Goal: Navigation & Orientation: Go to known website

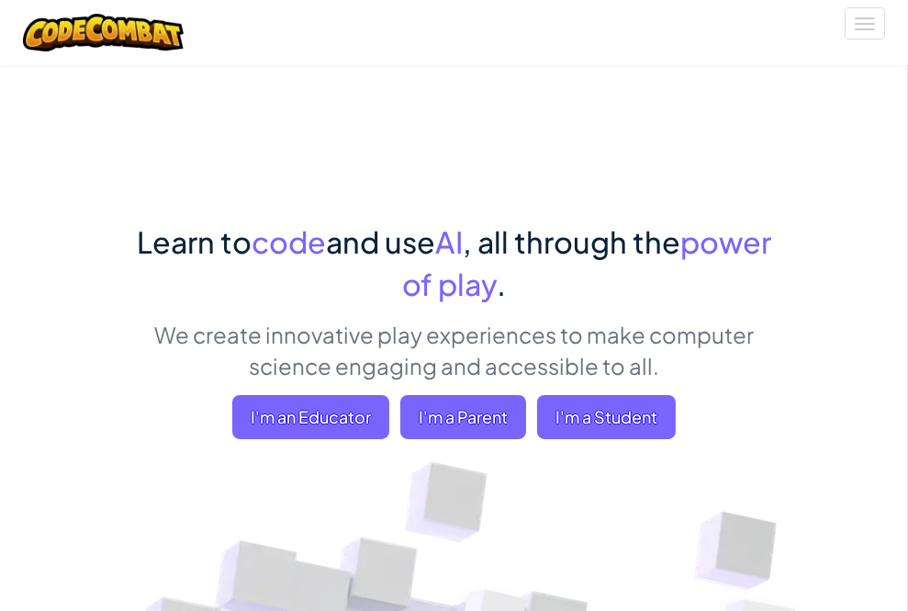
click at [0, 0] on span "Login" at bounding box center [0, 0] width 0 height 0
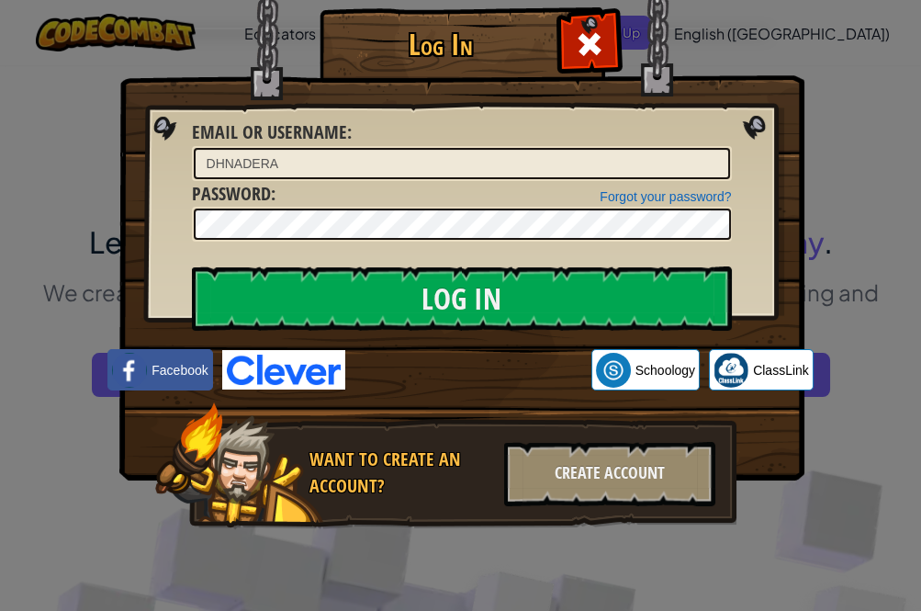
drag, startPoint x: 325, startPoint y: 160, endPoint x: 142, endPoint y: 155, distance: 182.8
click at [155, 155] on div "Log In Unknown Error Email or Username : DHNADERA Forgot your password? Passwor…" at bounding box center [460, 295] width 611 height 534
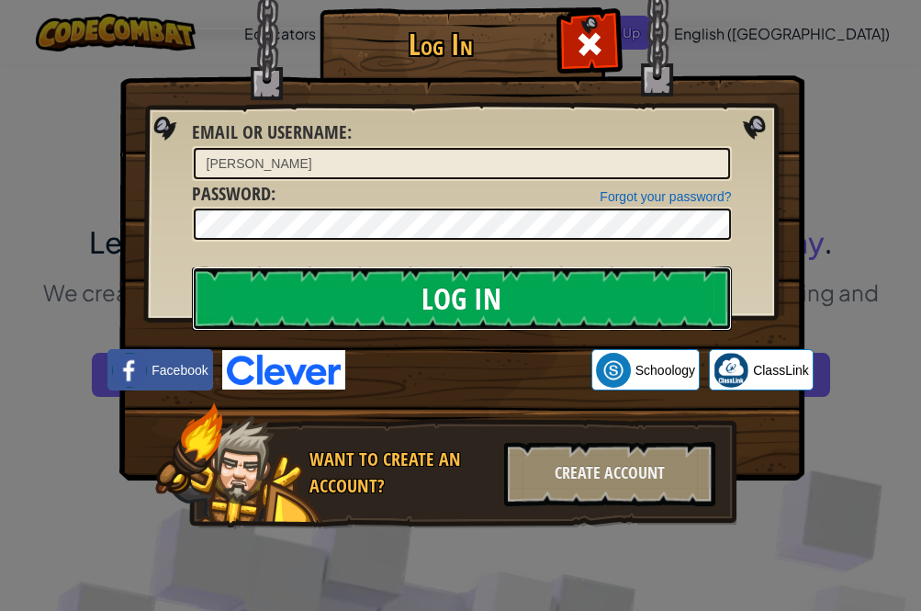
click at [331, 286] on input "Log In" at bounding box center [462, 298] width 540 height 64
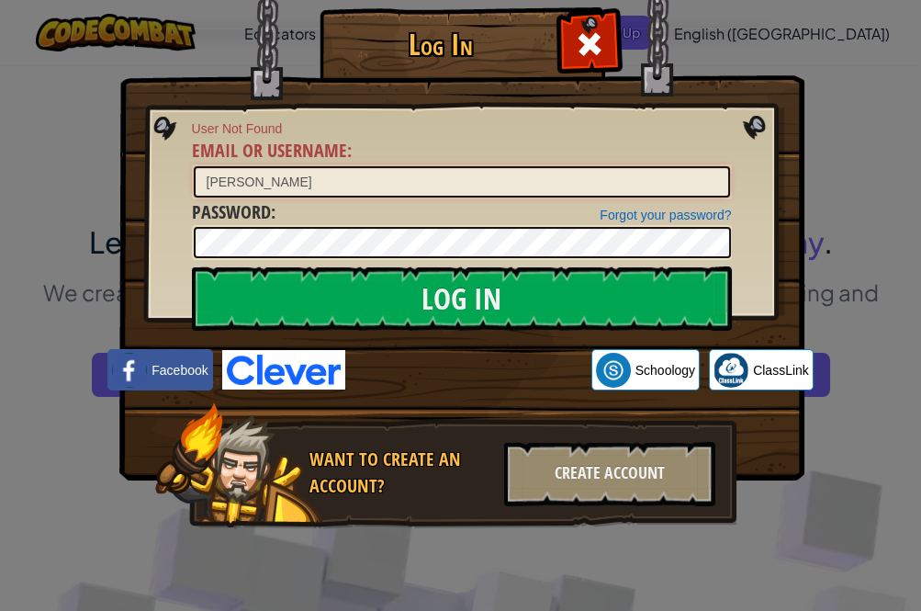
drag, startPoint x: 345, startPoint y: 179, endPoint x: 173, endPoint y: 173, distance: 172.7
click at [155, 168] on div "Log In User Not Found Email or Username : [PERSON_NAME] Forgot your password? P…" at bounding box center [460, 295] width 611 height 534
paste input "SSCCBATOULB"
type input "SSCCBATOULB"
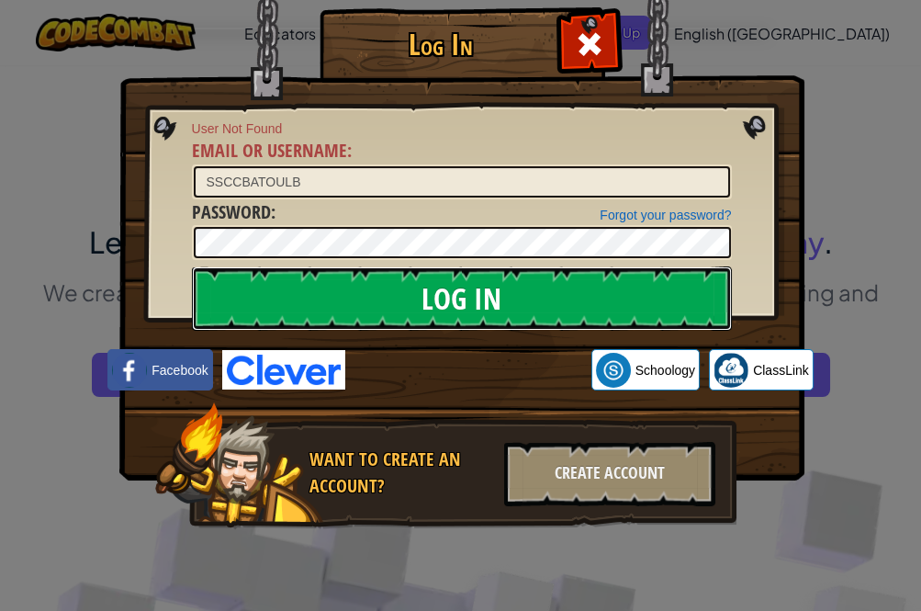
click at [352, 300] on input "Log In" at bounding box center [462, 298] width 540 height 64
